Goal: Check status: Check status

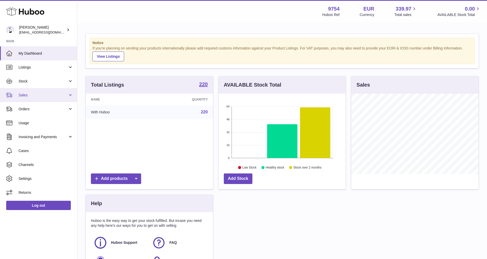
click at [23, 95] on span "Sales" at bounding box center [43, 95] width 49 height 5
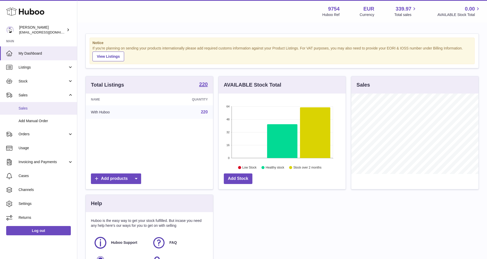
click at [27, 109] on span "Sales" at bounding box center [46, 108] width 55 height 5
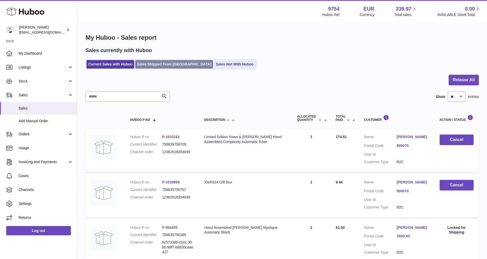
click at [175, 61] on link "Sales Shipped From [GEOGRAPHIC_DATA]" at bounding box center [174, 64] width 78 height 9
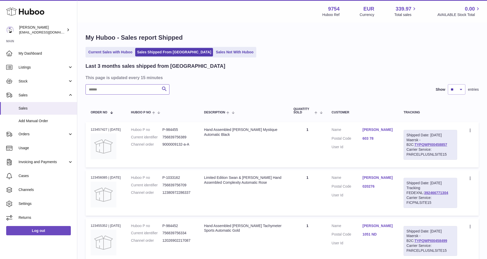
click at [148, 90] on input "text" at bounding box center [128, 89] width 84 height 10
paste input "**********"
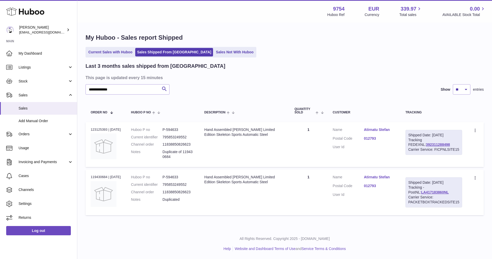
drag, startPoint x: 195, startPoint y: 193, endPoint x: 164, endPoint y: 191, distance: 31.2
click at [164, 191] on dl "Huboo P no P-594633 Current identifier 795853249552 Channel order 1183885082662…" at bounding box center [162, 190] width 63 height 30
drag, startPoint x: 164, startPoint y: 191, endPoint x: 226, endPoint y: 200, distance: 62.2
click at [226, 200] on td "Description Hand Assembled [PERSON_NAME] Limited Edition Skeleton Sports Automa…" at bounding box center [244, 192] width 90 height 45
drag, startPoint x: 108, startPoint y: 177, endPoint x: 89, endPoint y: 174, distance: 19.9
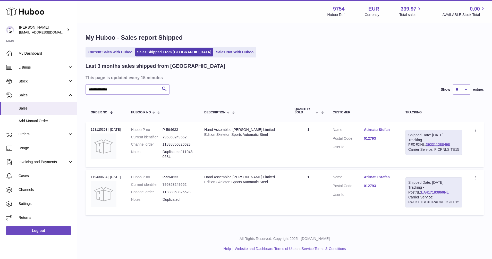
click at [89, 174] on td "Order no 119430684 | [DATE]" at bounding box center [106, 192] width 40 height 45
copy div "119430684"
click at [376, 130] on link "Atirnatu Stefan" at bounding box center [379, 129] width 31 height 5
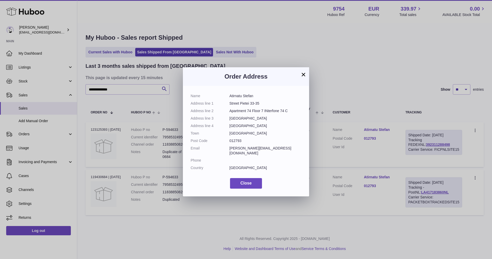
click at [305, 73] on button "×" at bounding box center [303, 74] width 6 height 6
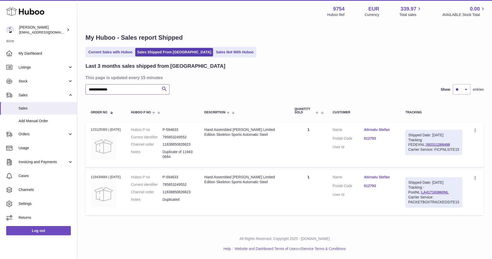
click at [122, 88] on input "**********" at bounding box center [128, 89] width 84 height 10
drag, startPoint x: 122, startPoint y: 89, endPoint x: 86, endPoint y: 86, distance: 36.9
click at [86, 86] on input "**********" at bounding box center [128, 89] width 84 height 10
paste input "text"
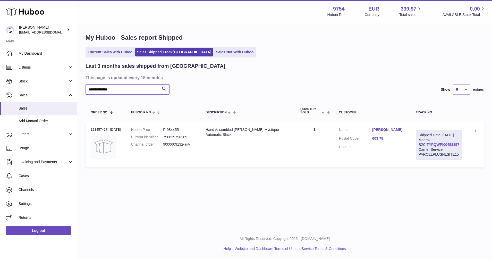
type input "**********"
drag, startPoint x: 454, startPoint y: 150, endPoint x: 419, endPoint y: 149, distance: 34.8
click at [419, 149] on div "Shipped Date: [DATE] Maersk - B2C: TYPQWPI00458857 Carrier Service: PARCELPLUSN…" at bounding box center [439, 145] width 46 height 30
copy link "TYPQWPI00458857"
